Goal: Information Seeking & Learning: Find contact information

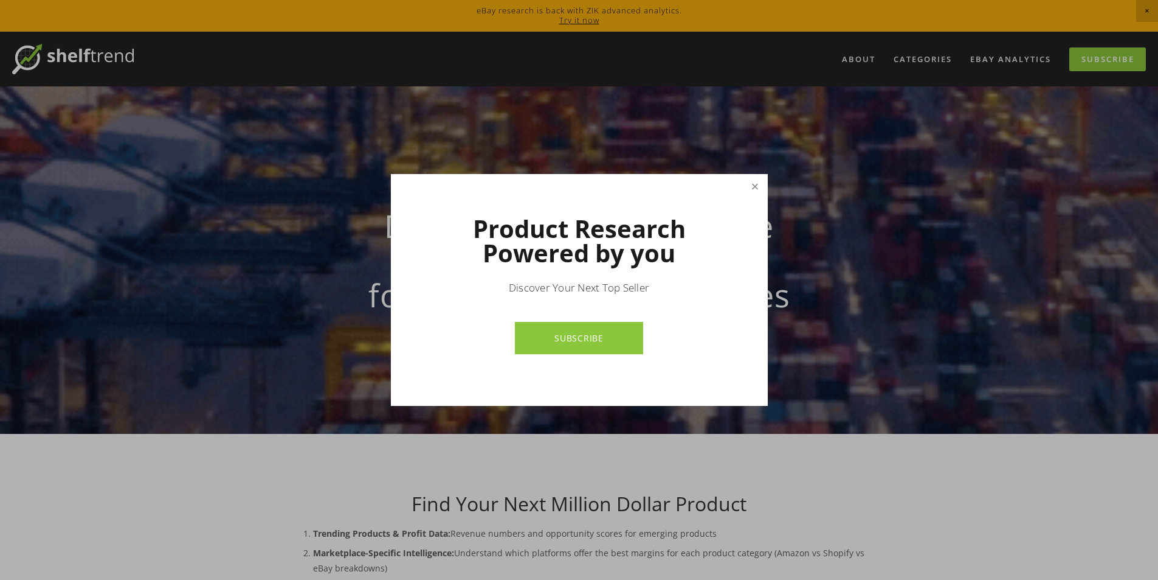
click at [752, 189] on link "Close" at bounding box center [754, 186] width 21 height 21
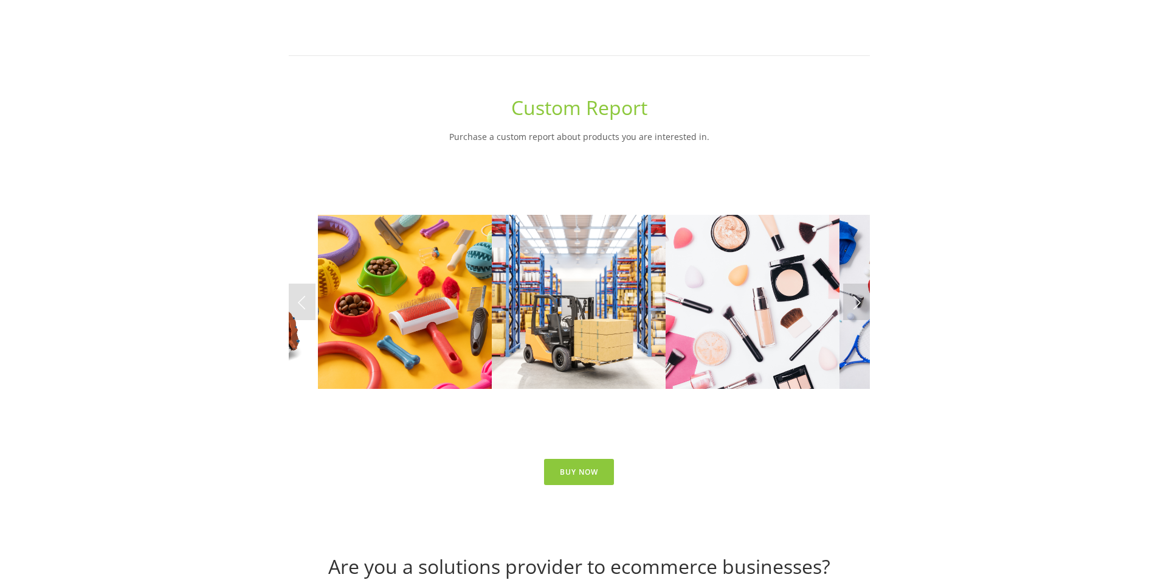
scroll to position [5331, 0]
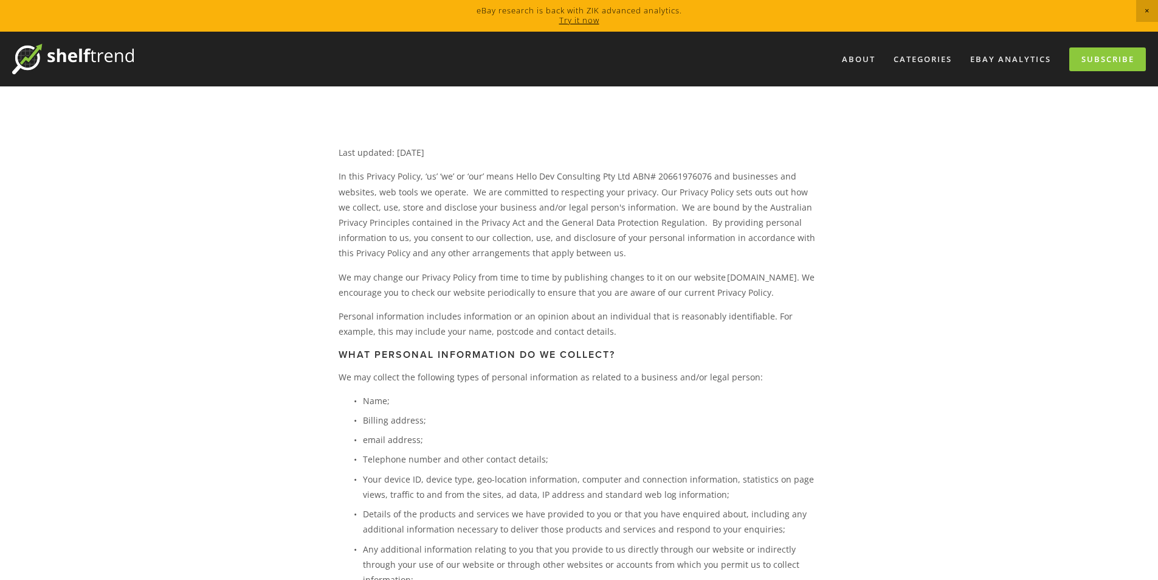
scroll to position [1695, 0]
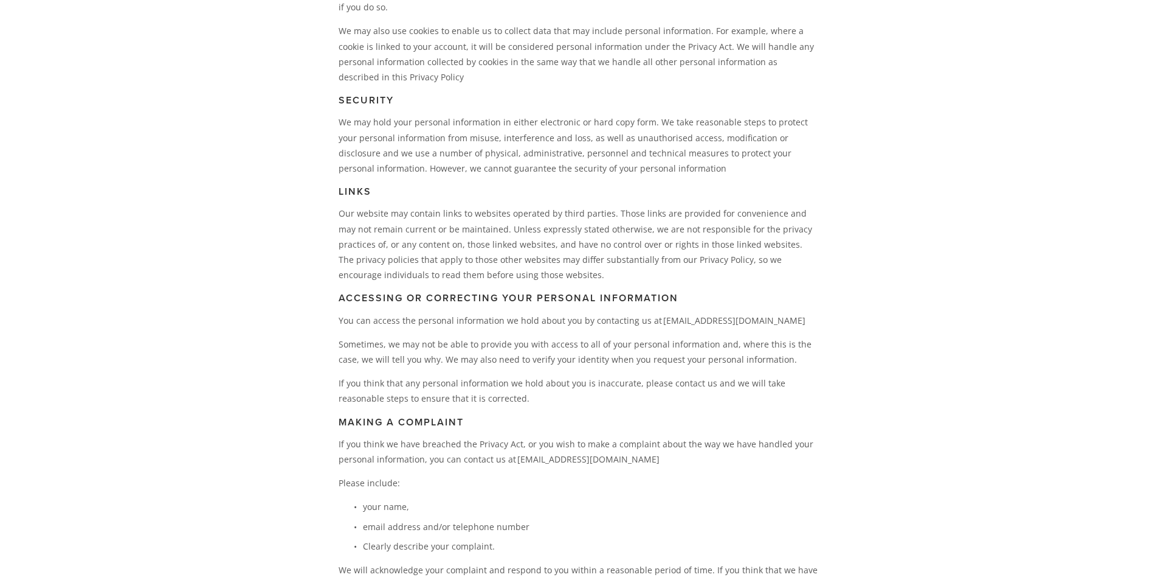
click at [741, 313] on p "You can access the personal information we hold about you by contacting us at c…" at bounding box center [579, 320] width 481 height 15
drag, startPoint x: 741, startPoint y: 285, endPoint x: 651, endPoint y: 290, distance: 90.1
click at [651, 313] on p "You can access the personal information we hold about you by contacting us at c…" at bounding box center [579, 320] width 481 height 15
click at [653, 313] on p "You can access the personal information we hold about you by contacting us at c…" at bounding box center [579, 320] width 481 height 15
click at [660, 313] on p "You can access the personal information we hold about you by contacting us at c…" at bounding box center [579, 320] width 481 height 15
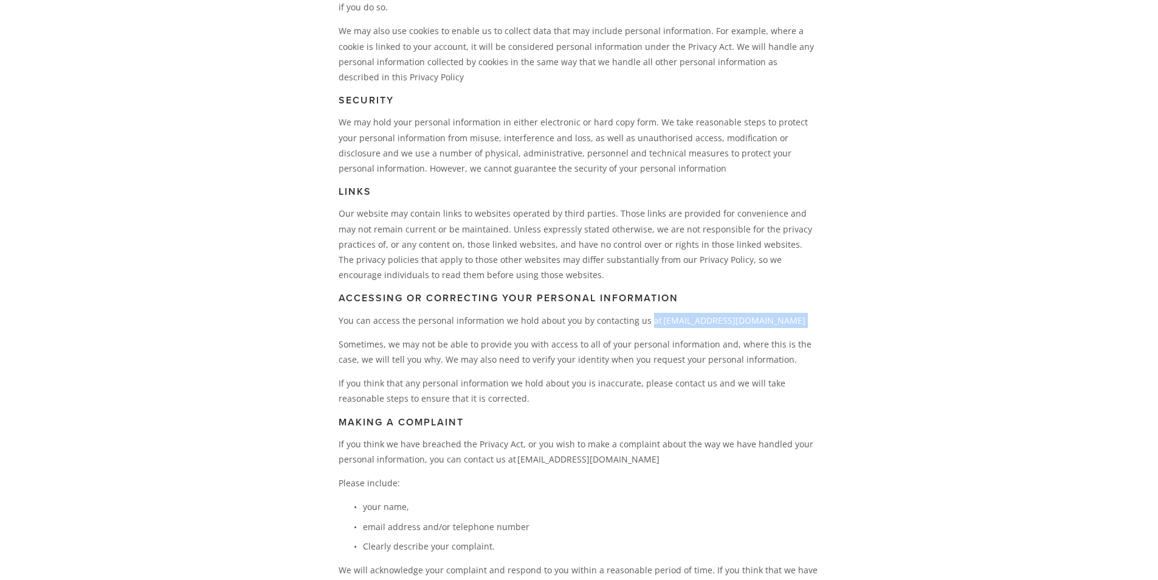
drag, startPoint x: 660, startPoint y: 288, endPoint x: 747, endPoint y: 293, distance: 87.1
click at [747, 313] on p "You can access the personal information we hold about you by contacting us at c…" at bounding box center [579, 320] width 481 height 15
click at [770, 313] on p "You can access the personal information we hold about you by contacting us at c…" at bounding box center [579, 320] width 481 height 15
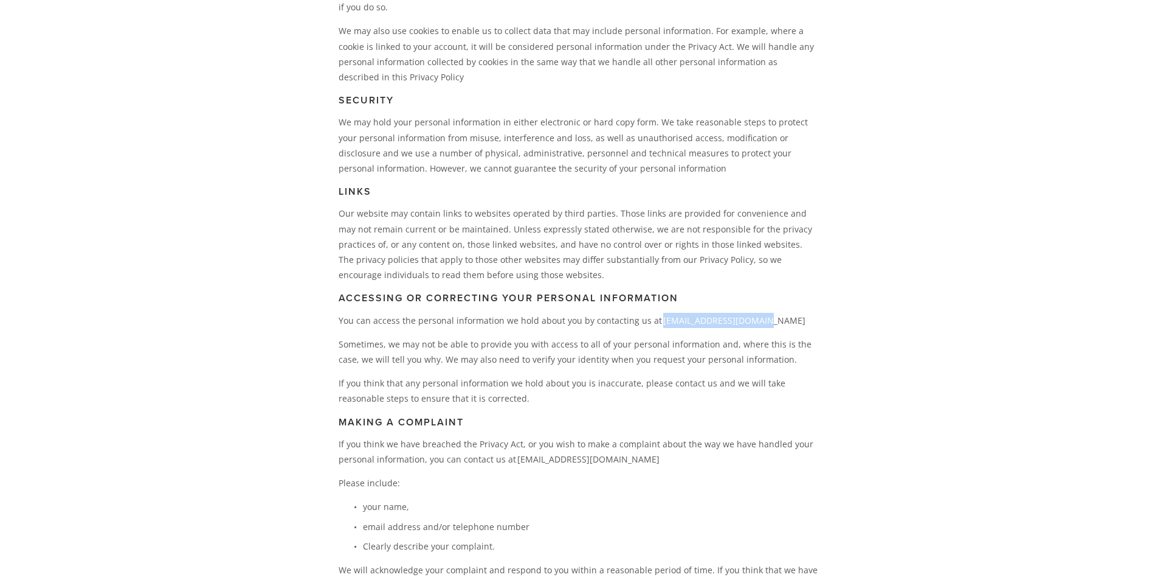
drag, startPoint x: 752, startPoint y: 290, endPoint x: 653, endPoint y: 288, distance: 99.1
click at [653, 313] on p "You can access the personal information we hold about you by contacting us at c…" at bounding box center [579, 320] width 481 height 15
copy p "contact@shelftrend.com"
